Goal: Task Accomplishment & Management: Complete application form

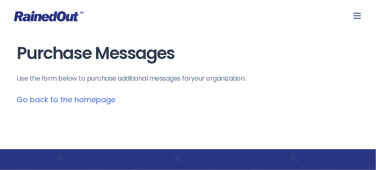
click at [72, 99] on link "Go back to the homepage" at bounding box center [66, 99] width 99 height 10
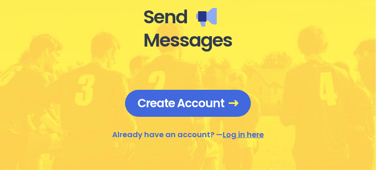
scroll to position [499, 0]
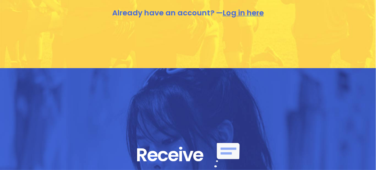
click at [253, 13] on link "Log in here" at bounding box center [243, 12] width 41 height 10
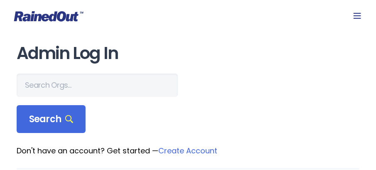
click at [360, 17] on icon at bounding box center [358, 16] width 10 height 10
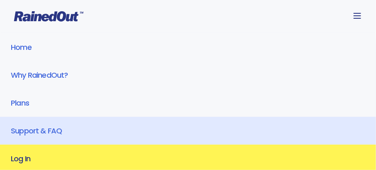
scroll to position [83, 0]
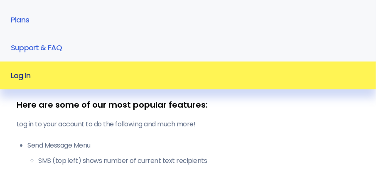
click at [28, 79] on div "Home Why RainedOut? Plans Support & FAQ Log In" at bounding box center [188, 19] width 376 height 139
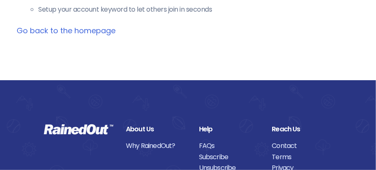
scroll to position [374, 0]
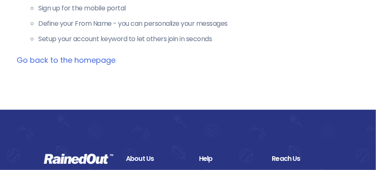
click at [36, 58] on link "Go back to the homepage" at bounding box center [66, 60] width 99 height 10
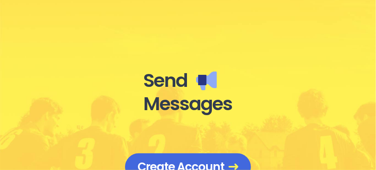
scroll to position [374, 0]
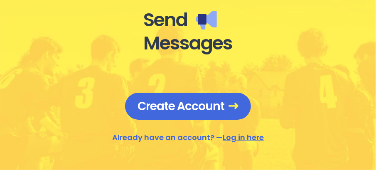
click at [230, 135] on link "Log in here" at bounding box center [243, 137] width 41 height 10
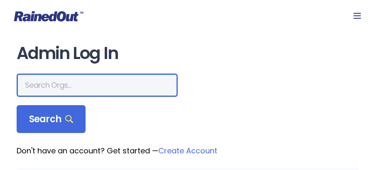
click at [47, 90] on input "text" at bounding box center [97, 85] width 161 height 23
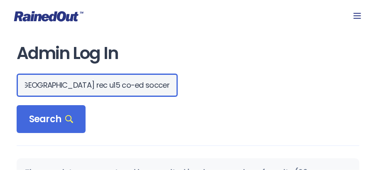
drag, startPoint x: 123, startPoint y: 89, endPoint x: 57, endPoint y: 90, distance: 66.5
click at [57, 90] on input "[GEOGRAPHIC_DATA] rec u15 co-ed soccer" at bounding box center [97, 85] width 161 height 23
drag, startPoint x: 75, startPoint y: 86, endPoint x: 102, endPoint y: 83, distance: 27.1
click at [76, 86] on input "[GEOGRAPHIC_DATA] rec u15 co-ed soccer" at bounding box center [97, 85] width 161 height 23
click at [94, 86] on input "[GEOGRAPHIC_DATA] rec u15 co-ed soccer" at bounding box center [97, 85] width 161 height 23
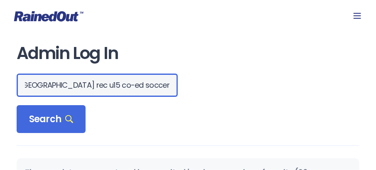
drag, startPoint x: 94, startPoint y: 85, endPoint x: 58, endPoint y: 90, distance: 36.1
click at [58, 90] on input "[GEOGRAPHIC_DATA] rec u15 co-ed soccer" at bounding box center [97, 85] width 161 height 23
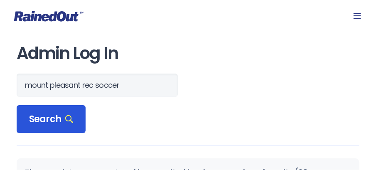
click at [59, 120] on span "Search" at bounding box center [51, 120] width 44 height 12
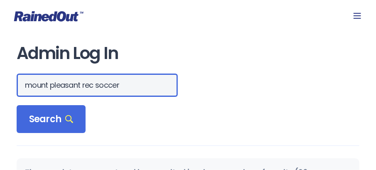
scroll to position [0, 2]
drag, startPoint x: 95, startPoint y: 85, endPoint x: 147, endPoint y: 86, distance: 52.0
click at [147, 86] on div "mount pleasant rec soccer" at bounding box center [188, 85] width 343 height 23
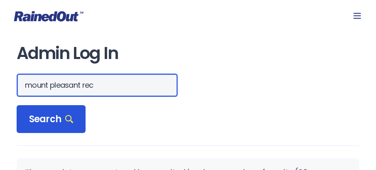
type input "mount pleasant rec"
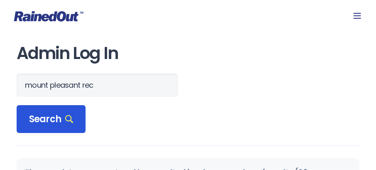
click at [54, 114] on span "Search" at bounding box center [51, 120] width 44 height 12
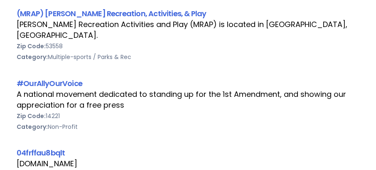
scroll to position [1164, 0]
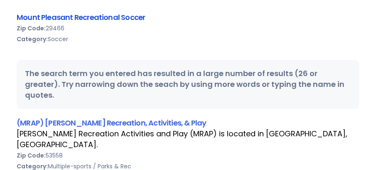
click at [86, 17] on link "Mount Pleasant Recreational Soccer" at bounding box center [81, 17] width 128 height 10
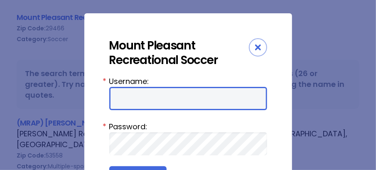
click at [169, 94] on input "Username:" at bounding box center [188, 98] width 158 height 23
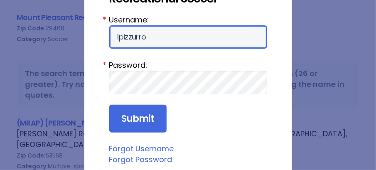
scroll to position [83, 0]
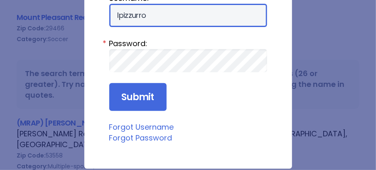
type input "lpizzurro"
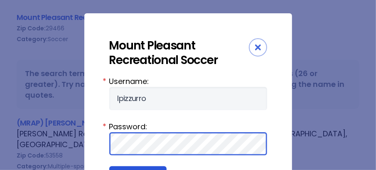
scroll to position [0, 0]
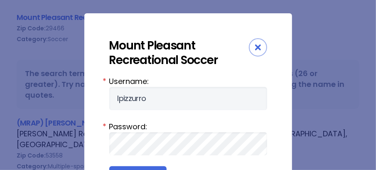
click at [258, 47] on div "Close" at bounding box center [258, 47] width 18 height 18
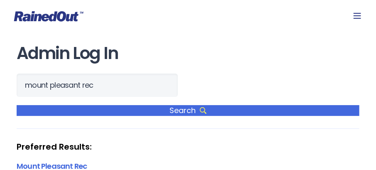
scroll to position [374, 0]
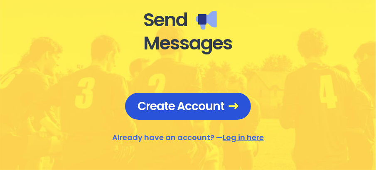
click at [169, 108] on span "Create Account" at bounding box center [188, 106] width 101 height 15
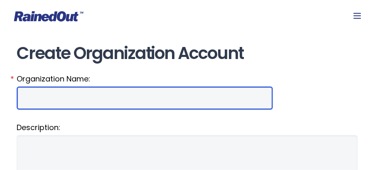
click at [93, 96] on input "Organization Name:" at bounding box center [145, 97] width 257 height 23
